Goal: Complete application form: Complete application form

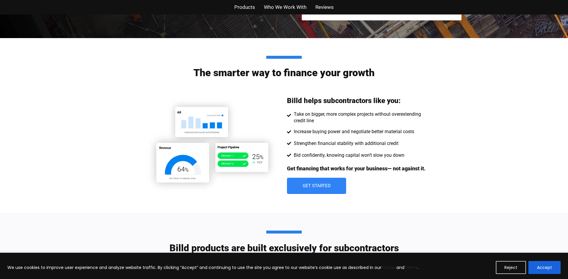
scroll to position [243, 0]
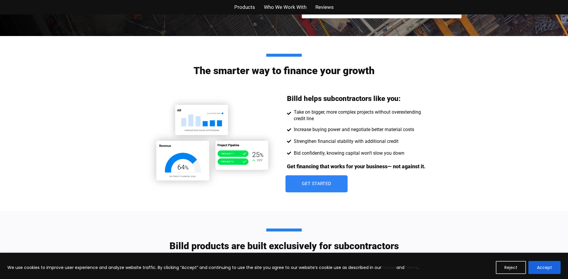
click at [322, 188] on link "Get Started" at bounding box center [316, 183] width 62 height 17
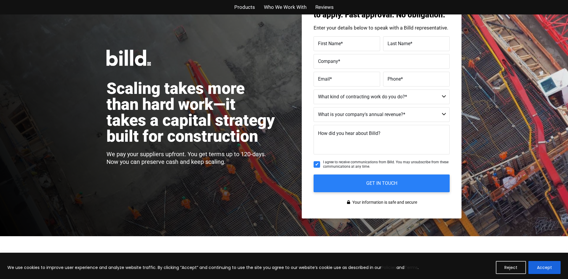
scroll to position [14, 0]
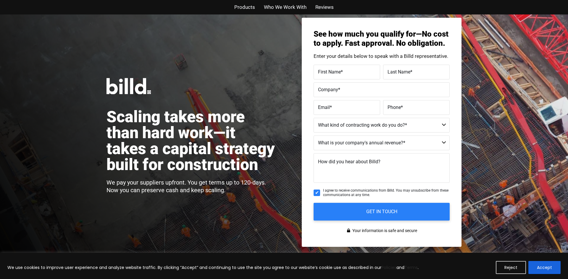
click at [346, 72] on label "First Name *" at bounding box center [347, 72] width 58 height 9
click at [346, 72] on input "First Name *" at bounding box center [347, 72] width 67 height 15
type input "Christopher"
click at [412, 70] on span "*" at bounding box center [411, 72] width 2 height 6
click at [412, 70] on input "Last Name *" at bounding box center [416, 72] width 67 height 15
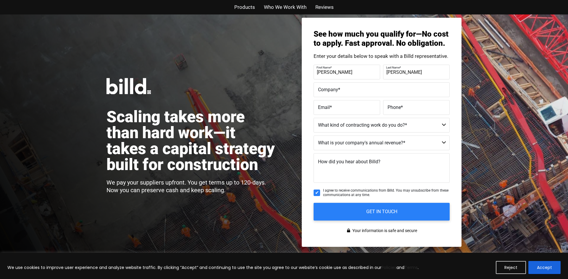
type input "smith"
click at [362, 90] on label "Company *" at bounding box center [381, 90] width 127 height 9
click at [362, 90] on input "Company *" at bounding box center [382, 90] width 136 height 15
type input "Konvict Artz LLC"
click at [350, 109] on label "Email *" at bounding box center [347, 108] width 58 height 9
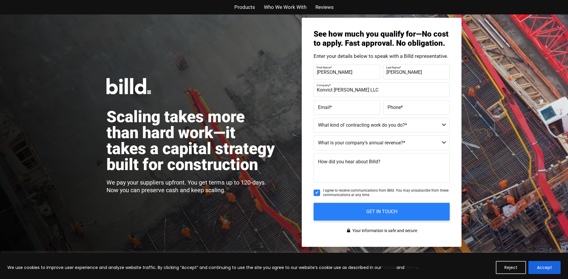
click at [350, 109] on input "Email *" at bounding box center [347, 107] width 67 height 15
type input "konvictartzllc@gmail.com"
click at [404, 106] on label "Phone *" at bounding box center [416, 108] width 58 height 9
click at [404, 106] on input "Phone *" at bounding box center [416, 107] width 67 height 15
type input "(205) 623-9541"
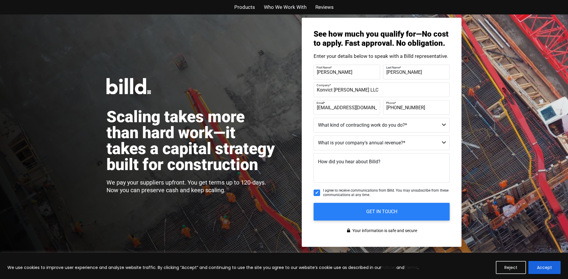
click at [443, 125] on select "Commercial Commercial and Residential Residential Not a Contractor" at bounding box center [382, 125] width 136 height 15
select select "Residential"
click at [314, 118] on select "Commercial Commercial and Residential Residential Not a Contractor" at bounding box center [382, 125] width 136 height 15
click at [443, 143] on select "$40M + $25M - $40M $8M - $25M $4M - $8M $2M - $4M $1M - $2M Less than $1M" at bounding box center [382, 143] width 136 height 15
click at [455, 155] on div "See how much you qualify for—No cost to apply. Fast approval. No obligation. En…" at bounding box center [382, 133] width 160 height 230
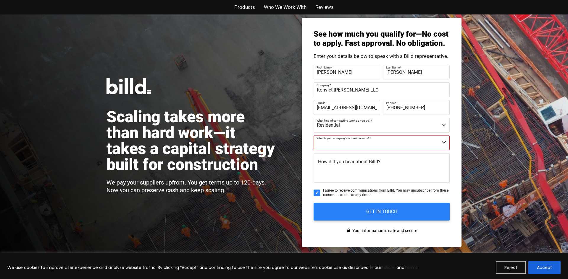
click at [443, 143] on select "$40M + $25M - $40M $8M - $25M $4M - $8M $2M - $4M $1M - $2M Less than $1M" at bounding box center [382, 143] width 136 height 15
click at [314, 136] on select "$40M + $25M - $40M $8M - $25M $4M - $8M $2M - $4M $1M - $2M Less than $1M" at bounding box center [382, 143] width 136 height 15
click at [443, 146] on select "$40M + $25M - $40M $8M - $25M $4M - $8M $2M - $4M $1M - $2M Less than $1M" at bounding box center [382, 143] width 136 height 15
select select "$1M - $2M"
click at [314, 136] on select "$40M + $25M - $40M $8M - $25M $4M - $8M $2M - $4M $1M - $2M Less than $1M" at bounding box center [382, 143] width 136 height 15
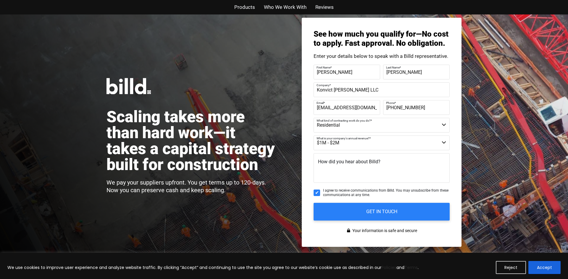
click at [363, 169] on textarea "How did you hear about Billd?" at bounding box center [382, 168] width 136 height 30
type textarea "h"
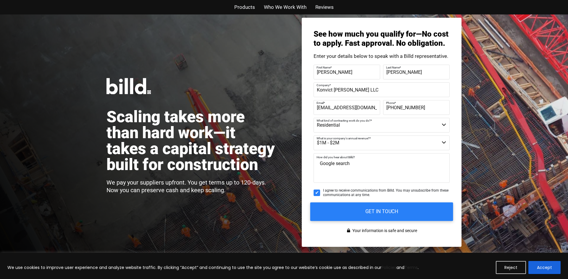
type textarea "Google search"
click at [394, 210] on input "GET IN TOUCH" at bounding box center [381, 212] width 143 height 19
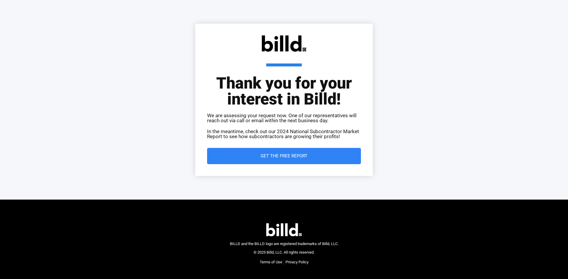
click at [282, 156] on span "Get the Free Report" at bounding box center [284, 156] width 47 height 4
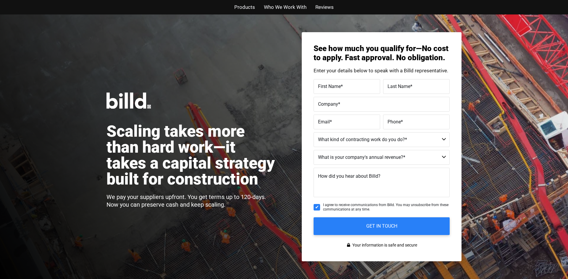
scroll to position [14, 0]
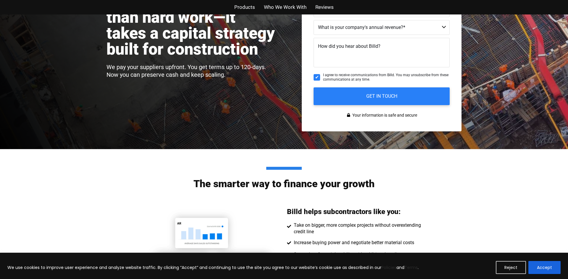
scroll to position [243, 0]
